Goal: Check status: Check status

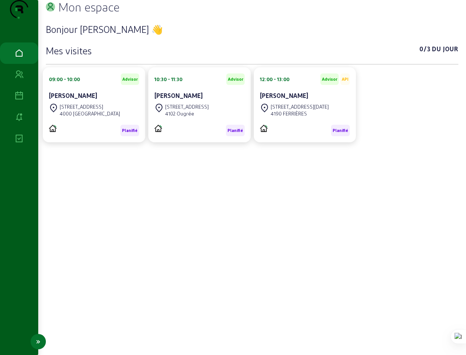
click at [18, 101] on icon at bounding box center [19, 95] width 9 height 9
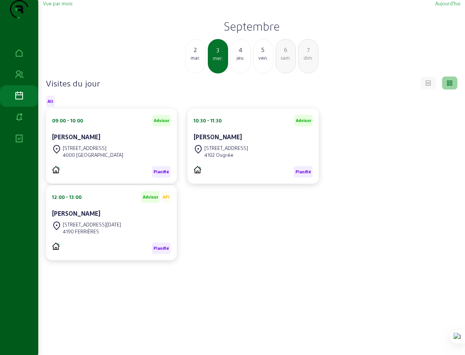
click at [58, 7] on div "Vue par mois" at bounding box center [57, 3] width 29 height 7
click at [59, 6] on span "Vue par mois" at bounding box center [57, 3] width 29 height 6
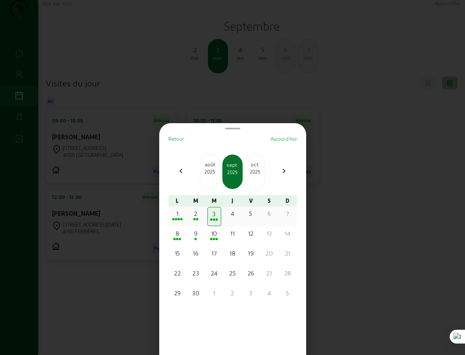
click at [179, 214] on div "1" at bounding box center [177, 213] width 12 height 9
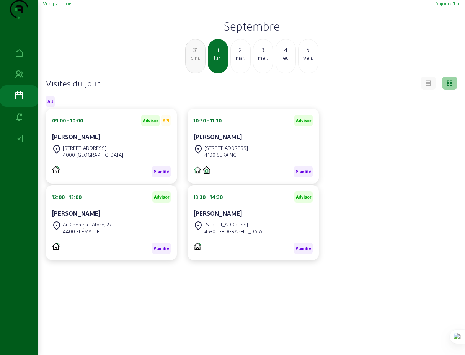
click at [55, 6] on span "Vue par mois" at bounding box center [57, 3] width 29 height 6
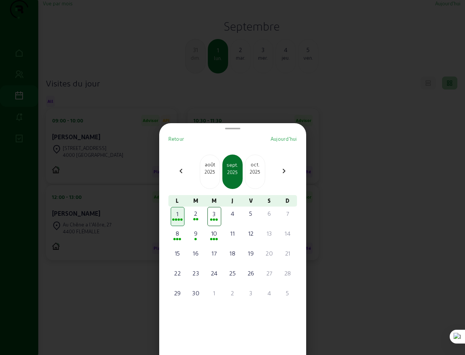
click at [208, 169] on div "2025" at bounding box center [210, 171] width 20 height 7
click at [182, 294] on div "25" at bounding box center [177, 292] width 12 height 9
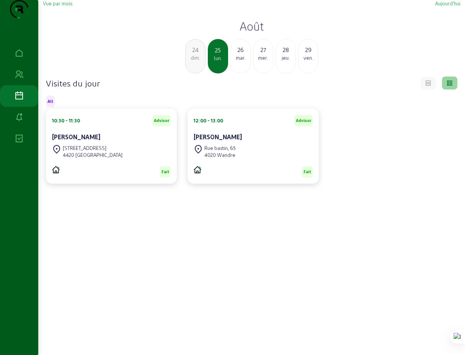
click at [56, 6] on span "Vue par mois" at bounding box center [57, 3] width 29 height 6
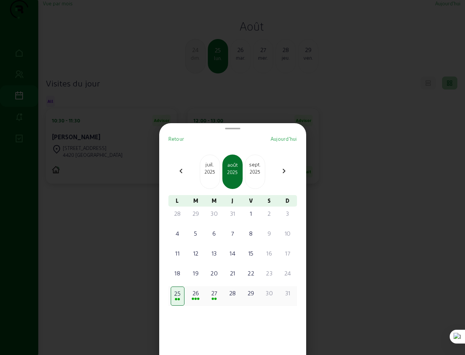
click at [197, 295] on div "26" at bounding box center [196, 292] width 12 height 9
